Goal: Task Accomplishment & Management: Manage account settings

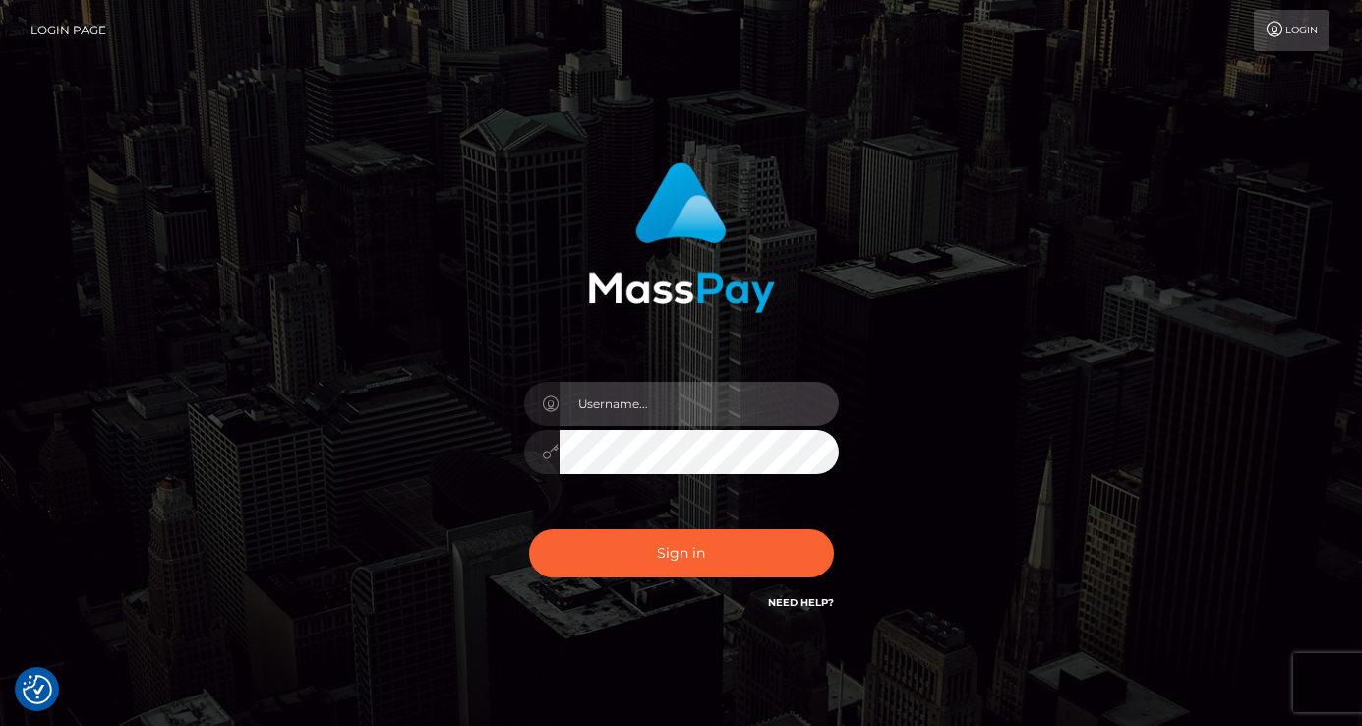
click at [608, 405] on input "text" at bounding box center [699, 404] width 279 height 44
type input "2006-05-01"
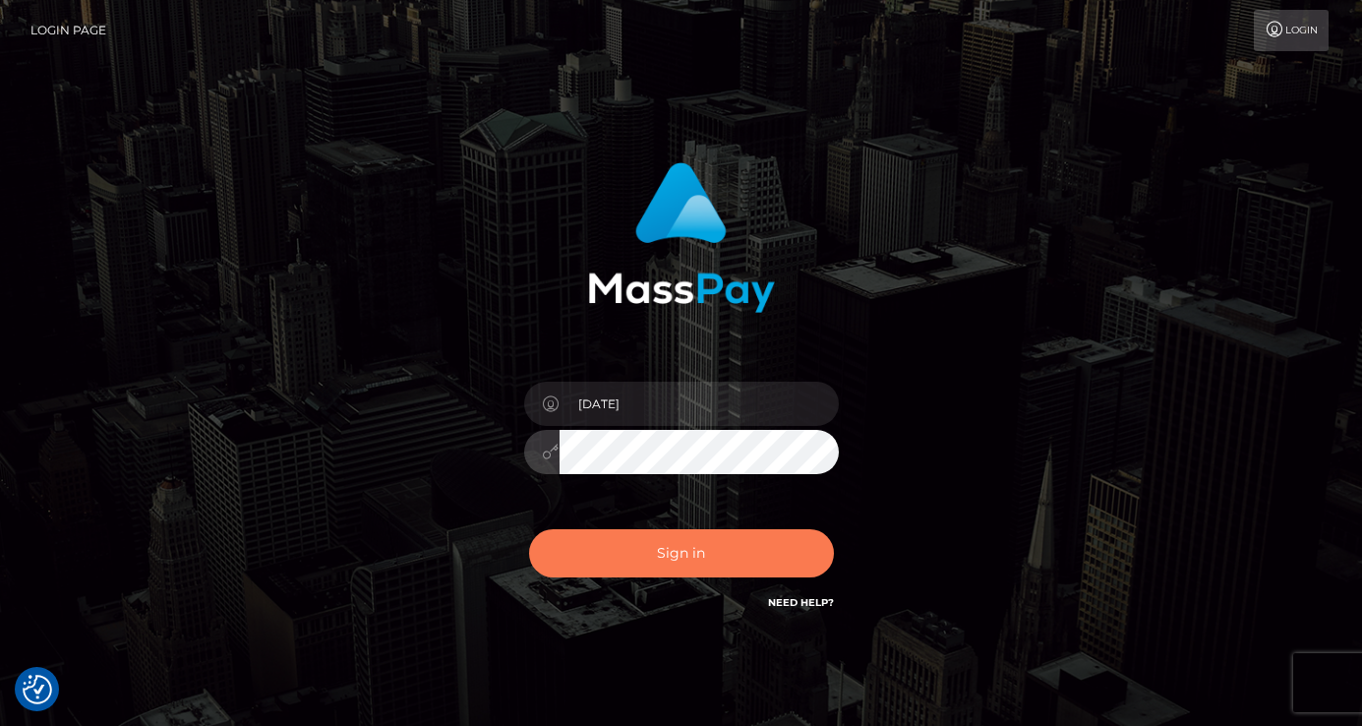
click at [786, 548] on button "Sign in" at bounding box center [681, 553] width 305 height 48
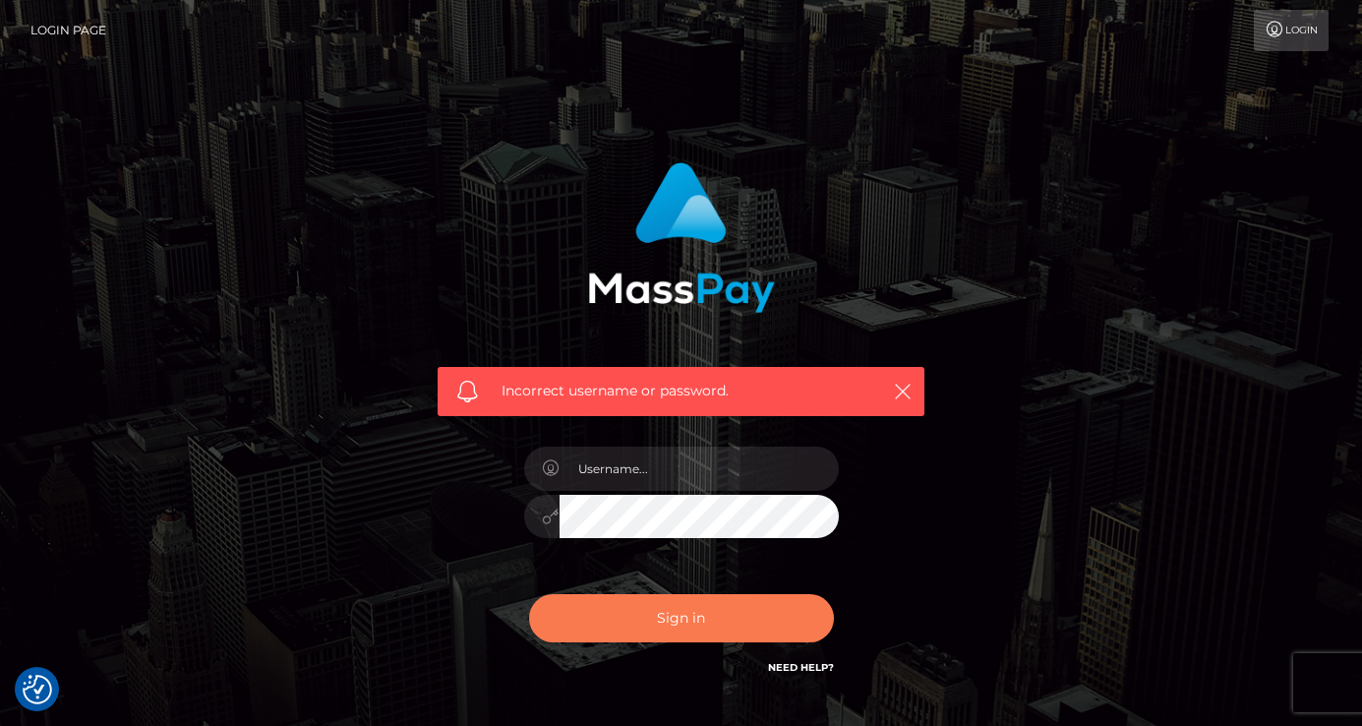
scroll to position [1, 0]
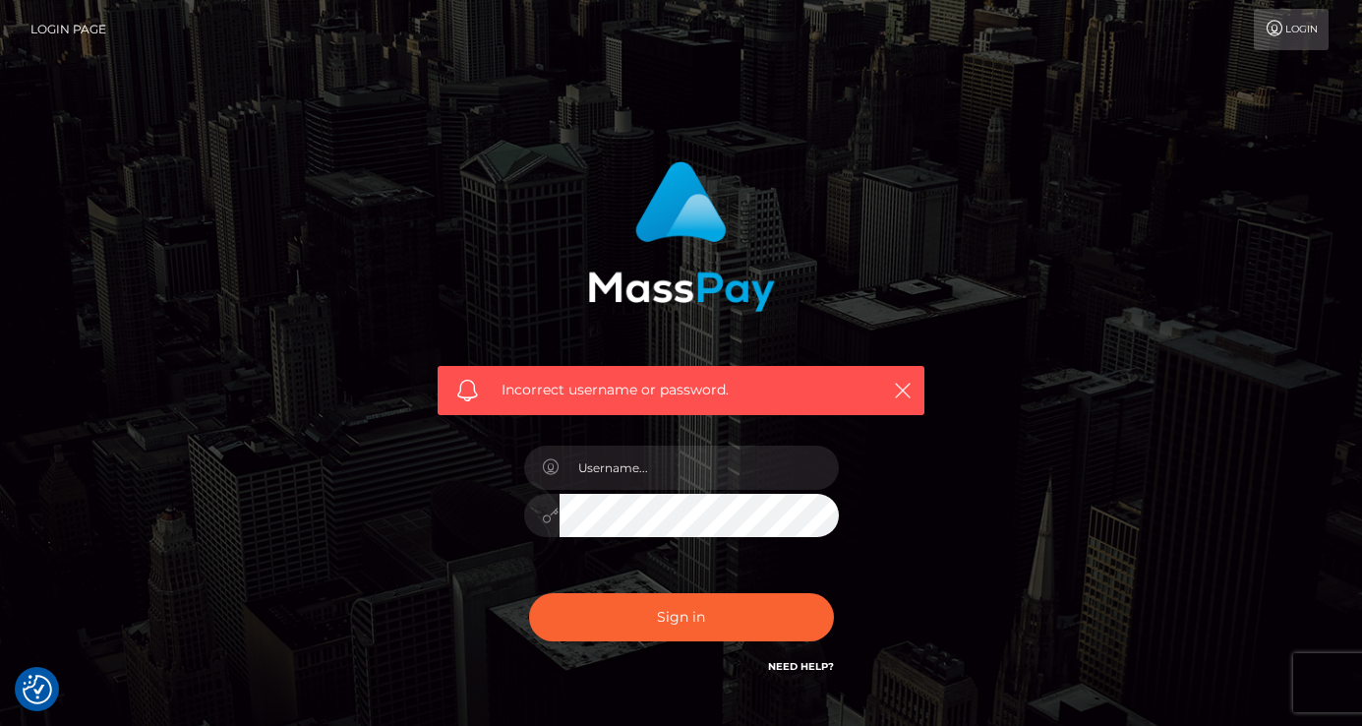
click at [784, 663] on link "Need Help?" at bounding box center [801, 666] width 66 height 13
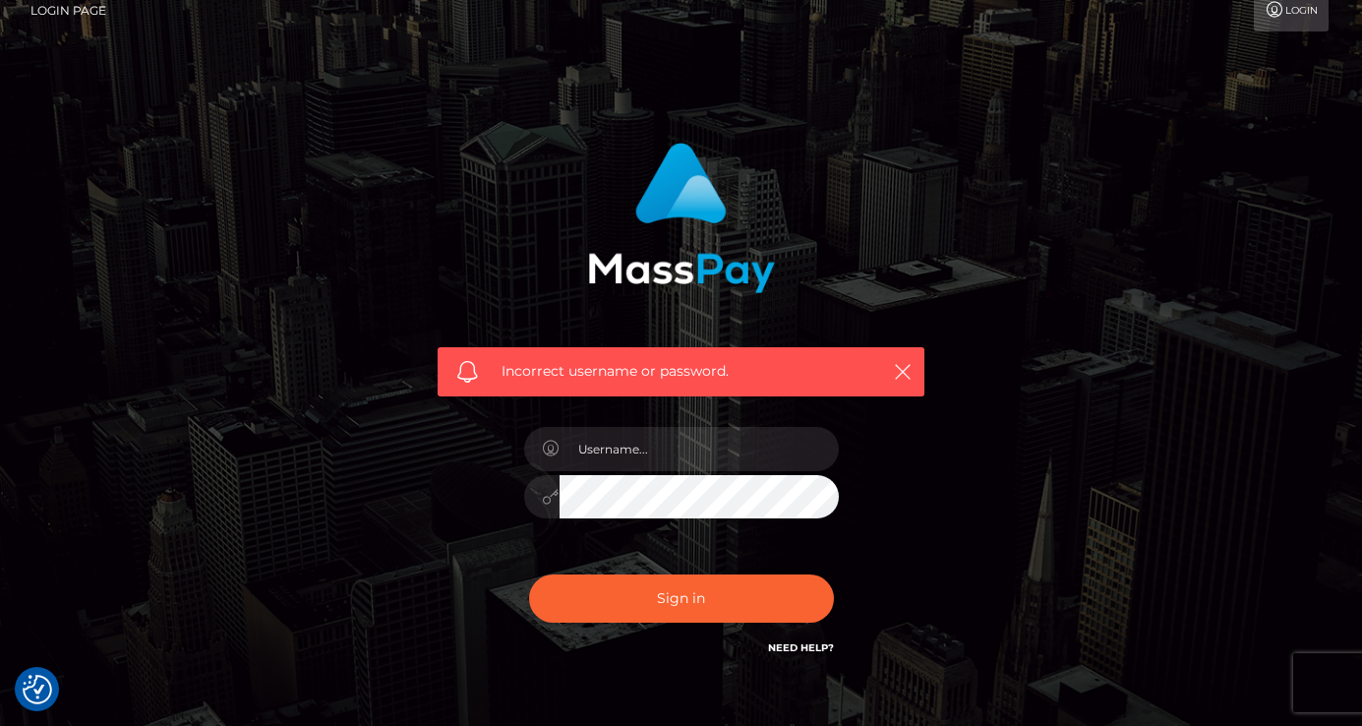
scroll to position [0, 0]
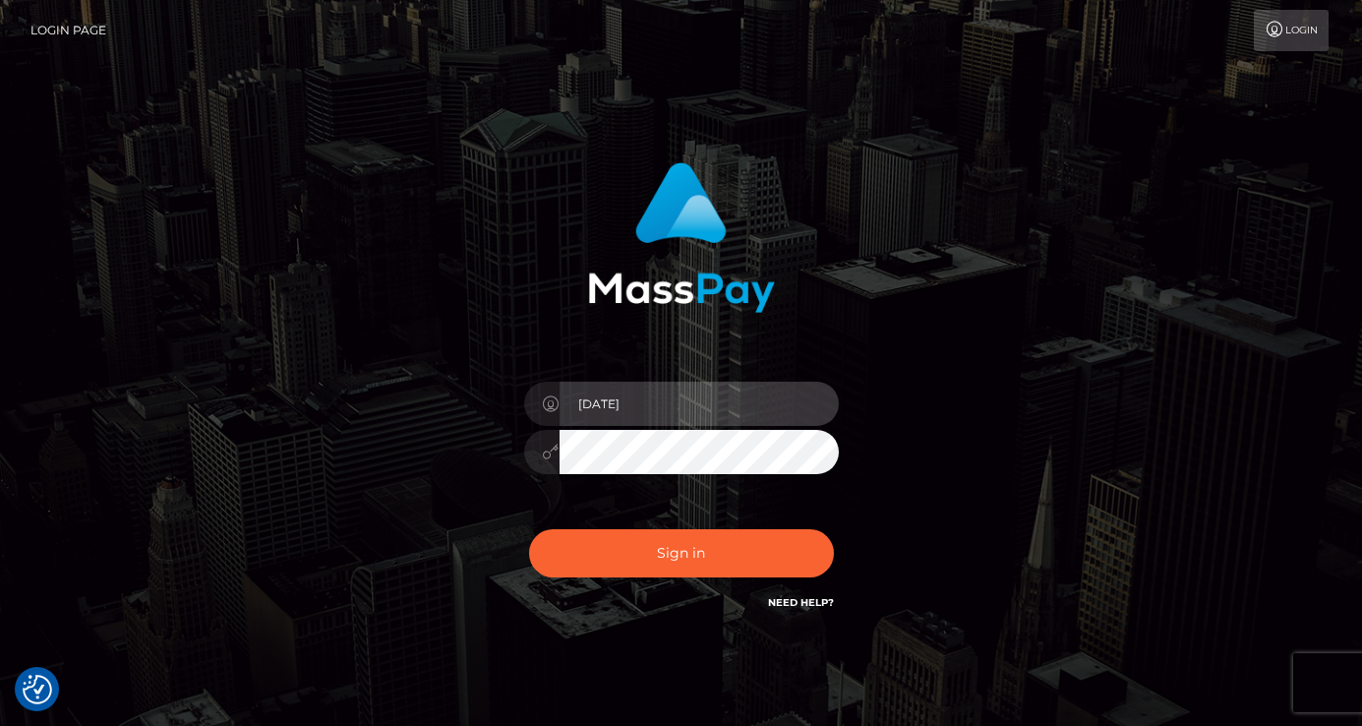
click at [641, 401] on input "2006-05-01" at bounding box center [699, 404] width 279 height 44
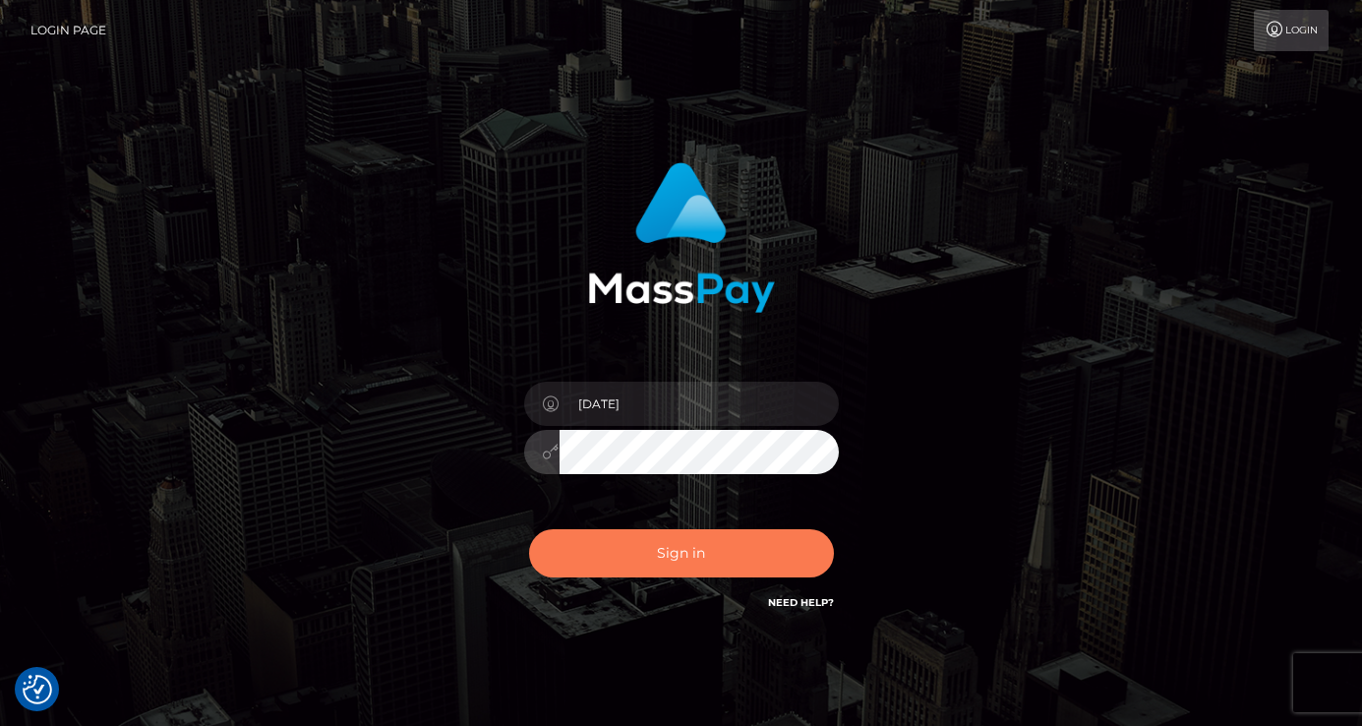
click at [729, 574] on button "Sign in" at bounding box center [681, 553] width 305 height 48
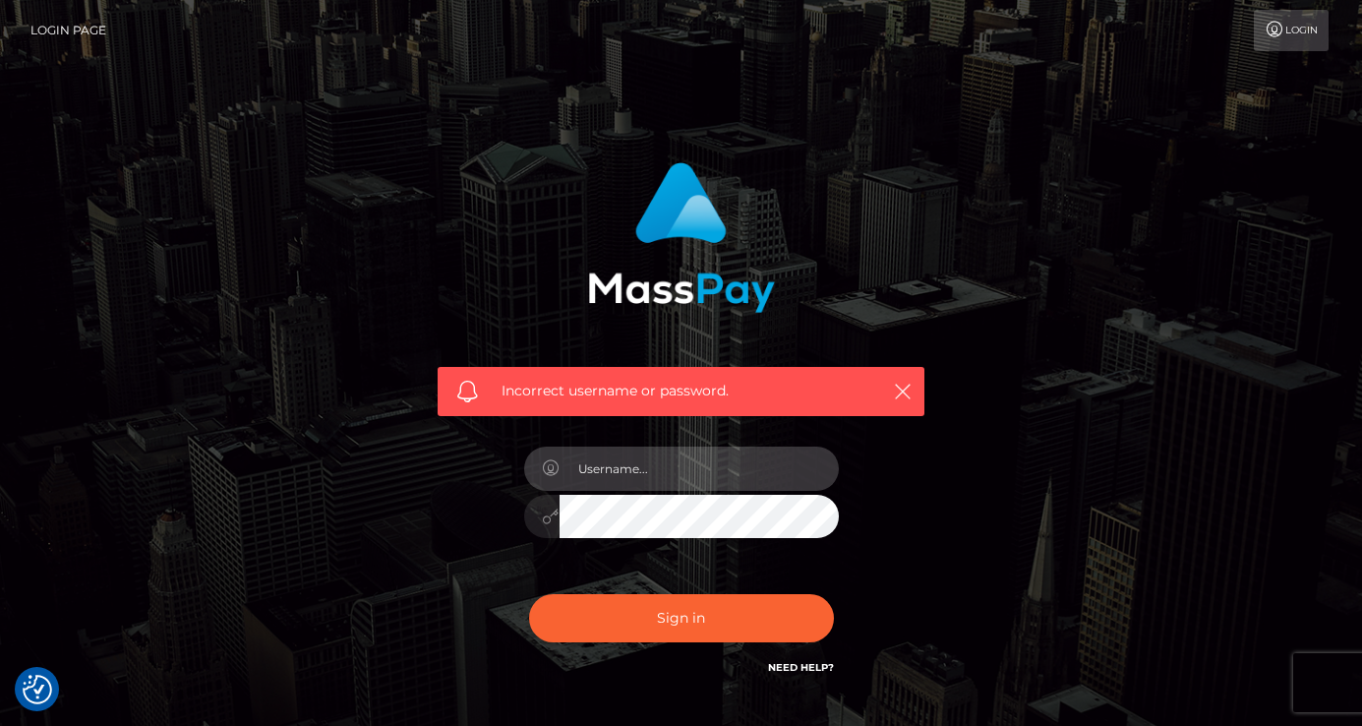
click at [612, 464] on input "text" at bounding box center [699, 469] width 279 height 44
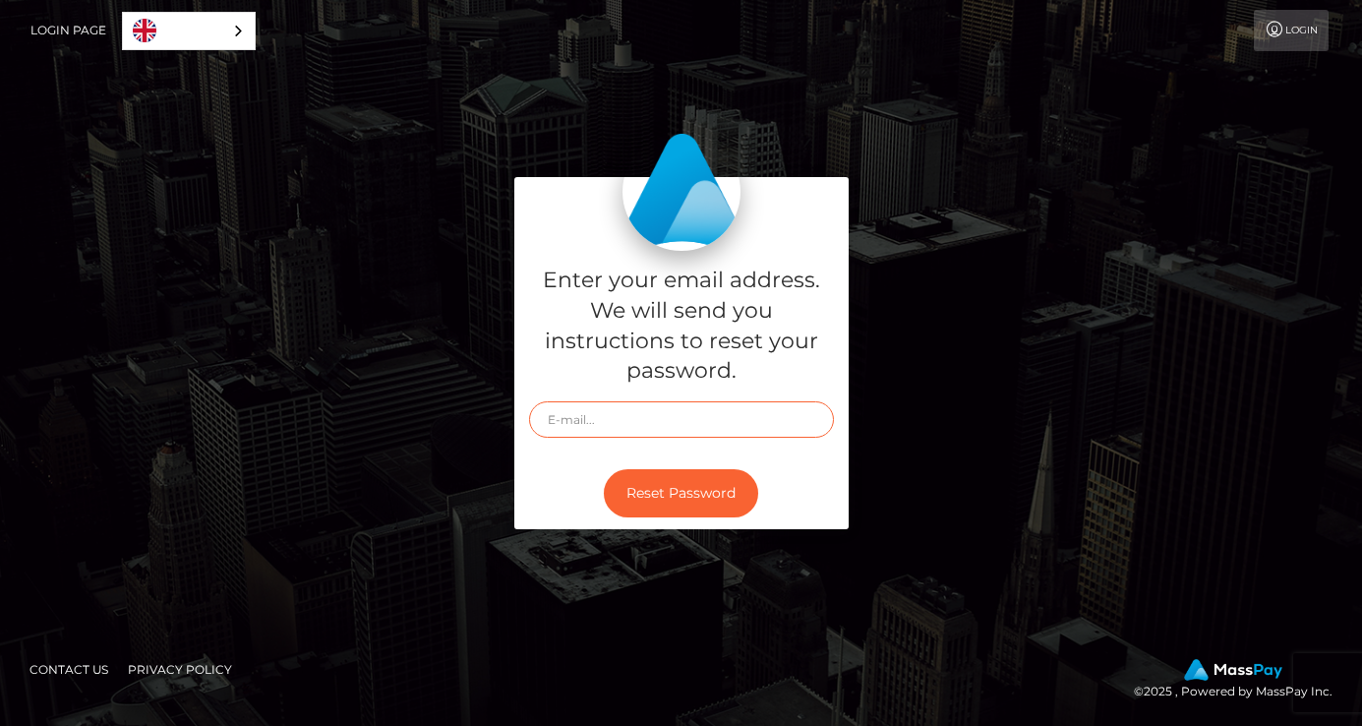
click at [561, 427] on input "text" at bounding box center [681, 419] width 305 height 36
type input "jasminedamien248@gmail.com"
click at [660, 485] on button "Reset Password" at bounding box center [681, 493] width 154 height 48
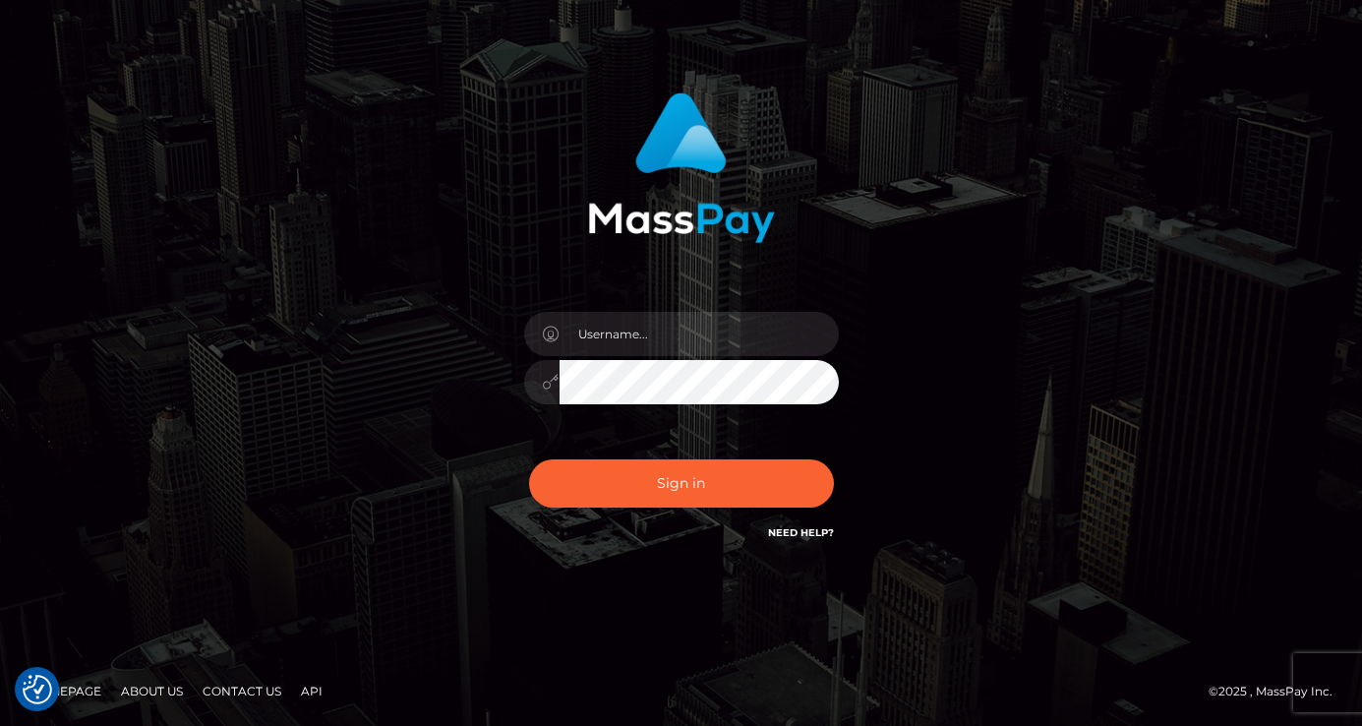
scroll to position [70, 0]
drag, startPoint x: 658, startPoint y: 331, endPoint x: 746, endPoint y: 308, distance: 90.7
click at [658, 331] on input "text" at bounding box center [699, 334] width 279 height 44
type input "Darya tafakori"
click at [529, 459] on button "Sign in" at bounding box center [681, 483] width 305 height 48
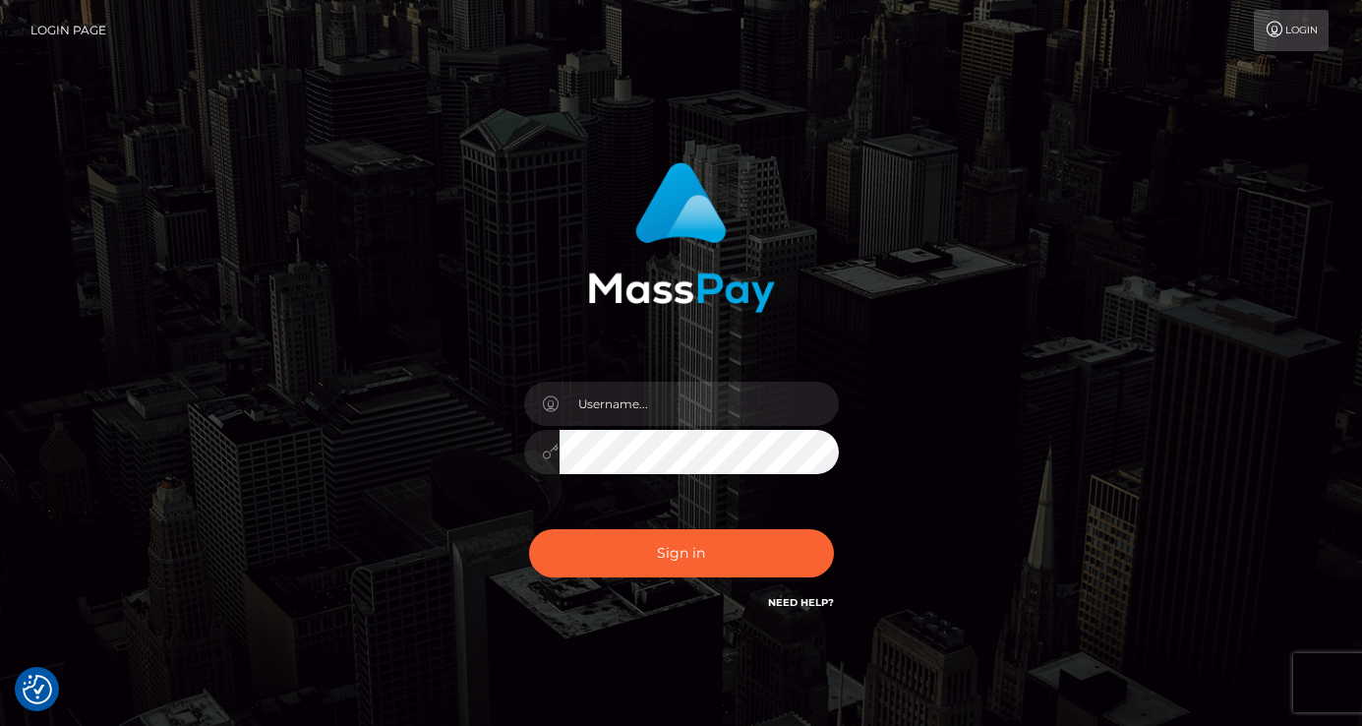
click at [1266, 27] on icon at bounding box center [1275, 30] width 21 height 16
click at [753, 390] on input "text" at bounding box center [699, 404] width 279 height 44
type input "daryatafakori"
click at [529, 529] on button "Sign in" at bounding box center [681, 553] width 305 height 48
